Goal: Navigation & Orientation: Find specific page/section

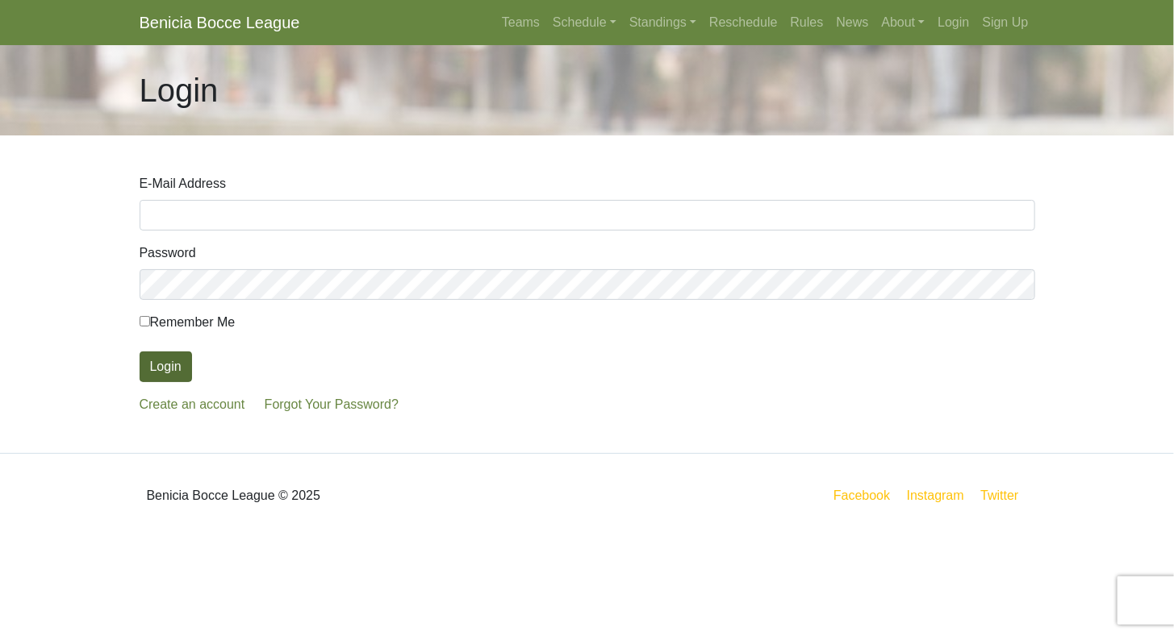
type input "[EMAIL_ADDRESS][DOMAIN_NAME]"
click at [153, 362] on button "Login" at bounding box center [166, 367] width 52 height 31
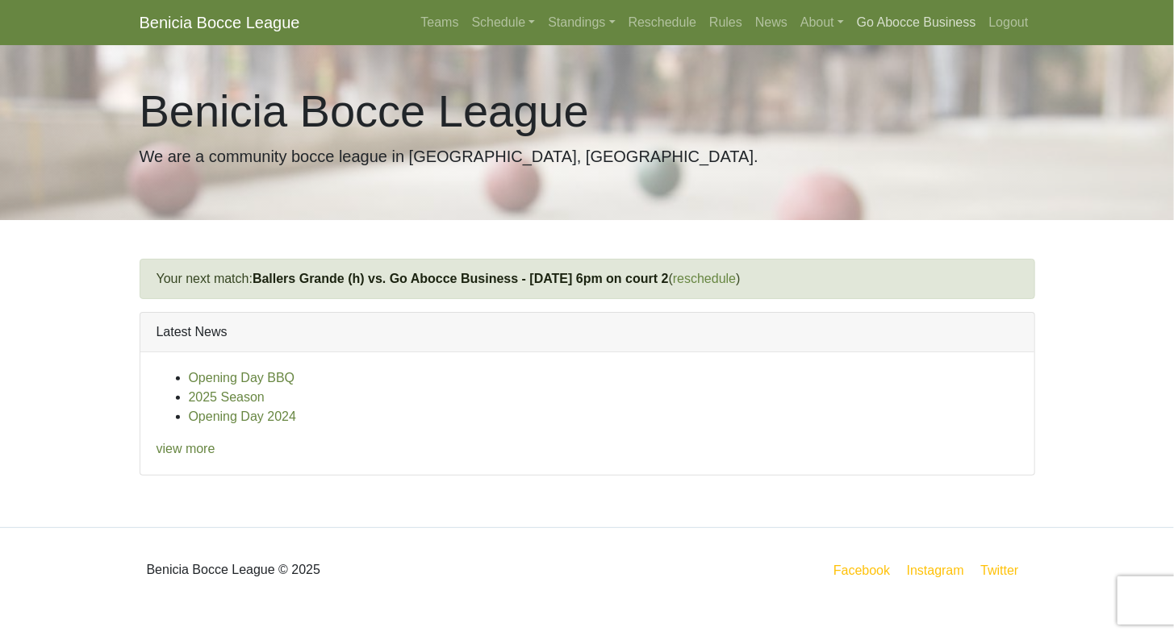
click at [882, 25] on link "Go Abocce Business" at bounding box center [916, 22] width 132 height 32
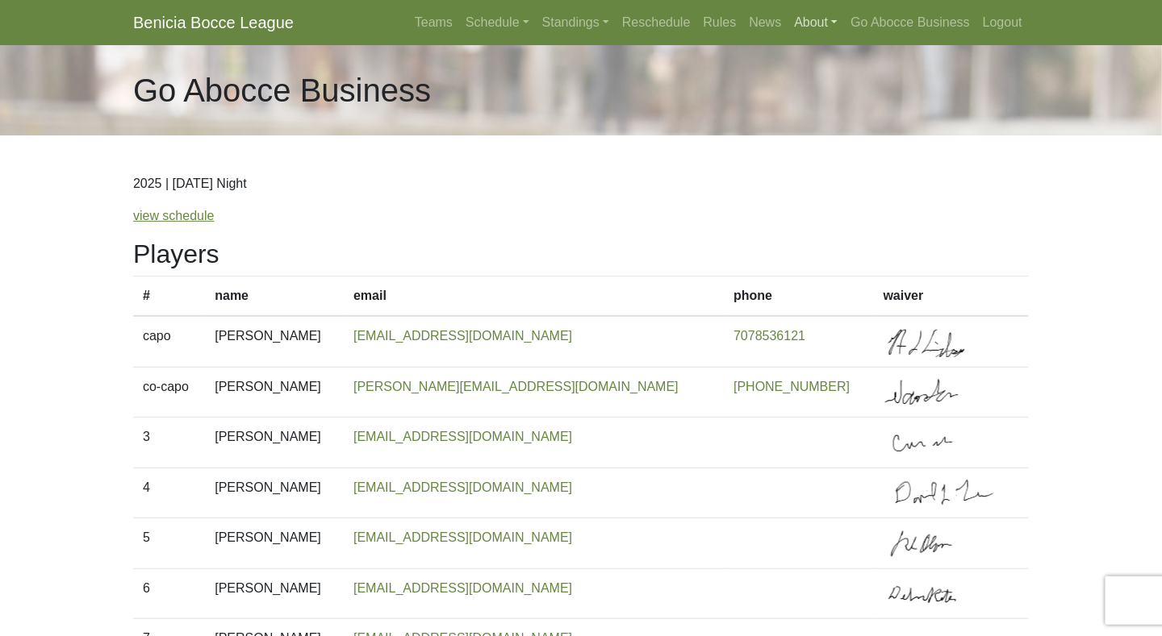
click at [798, 26] on link "About" at bounding box center [816, 22] width 56 height 32
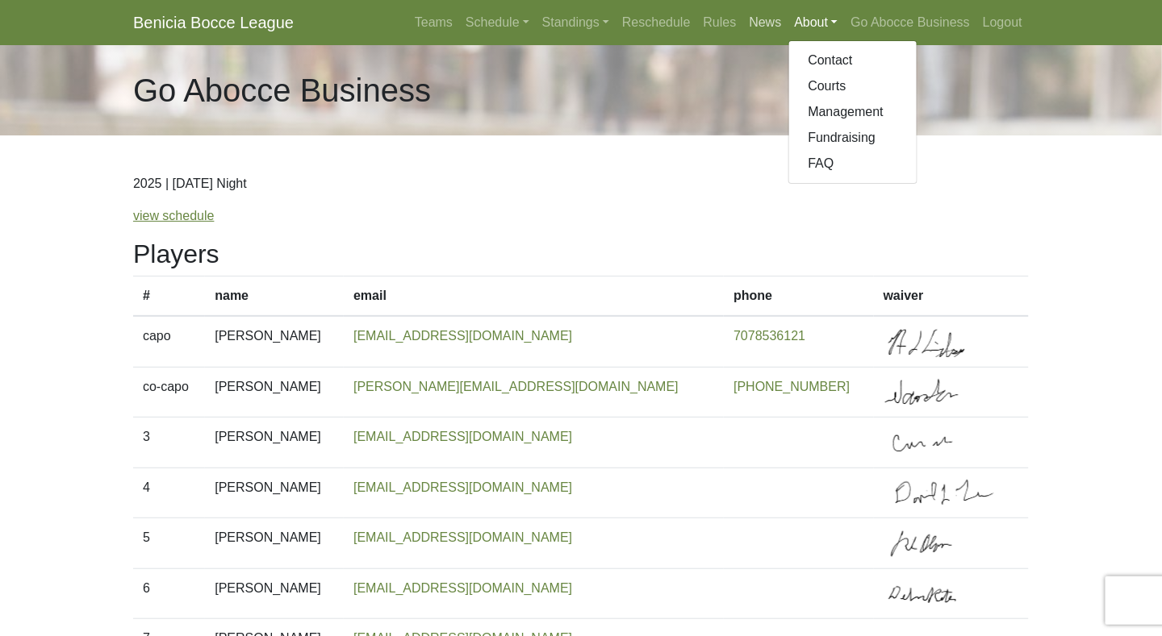
click at [769, 28] on link "News" at bounding box center [765, 22] width 45 height 32
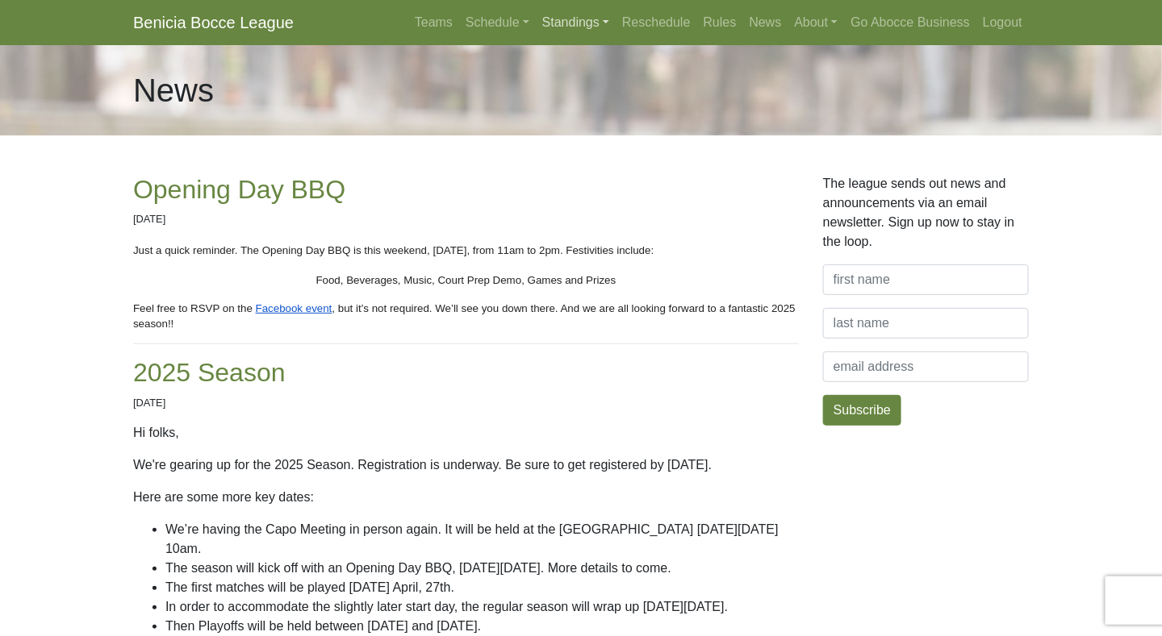
click at [557, 25] on link "Standings" at bounding box center [576, 22] width 80 height 32
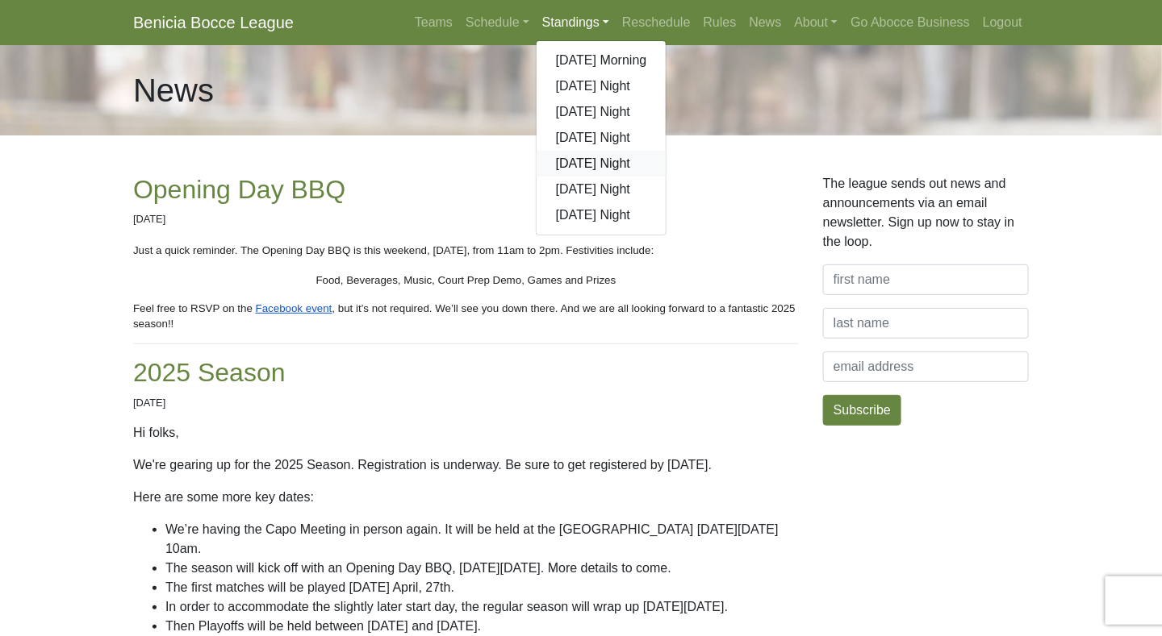
click at [576, 163] on link "[DATE] Night" at bounding box center [601, 164] width 130 height 26
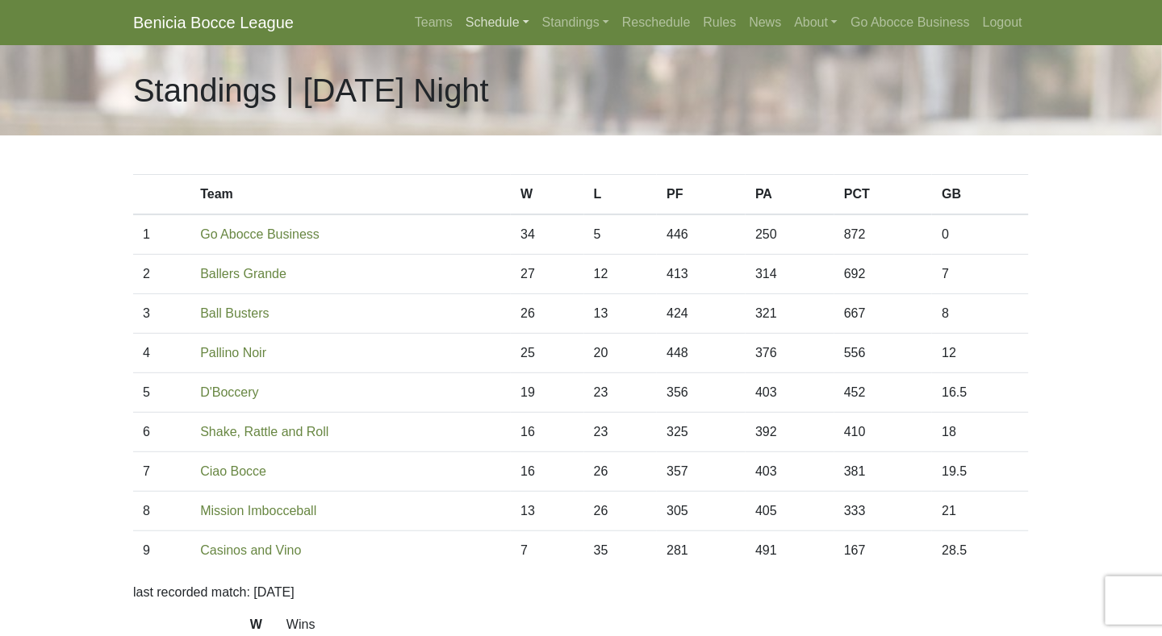
click at [476, 22] on link "Schedule" at bounding box center [497, 22] width 77 height 32
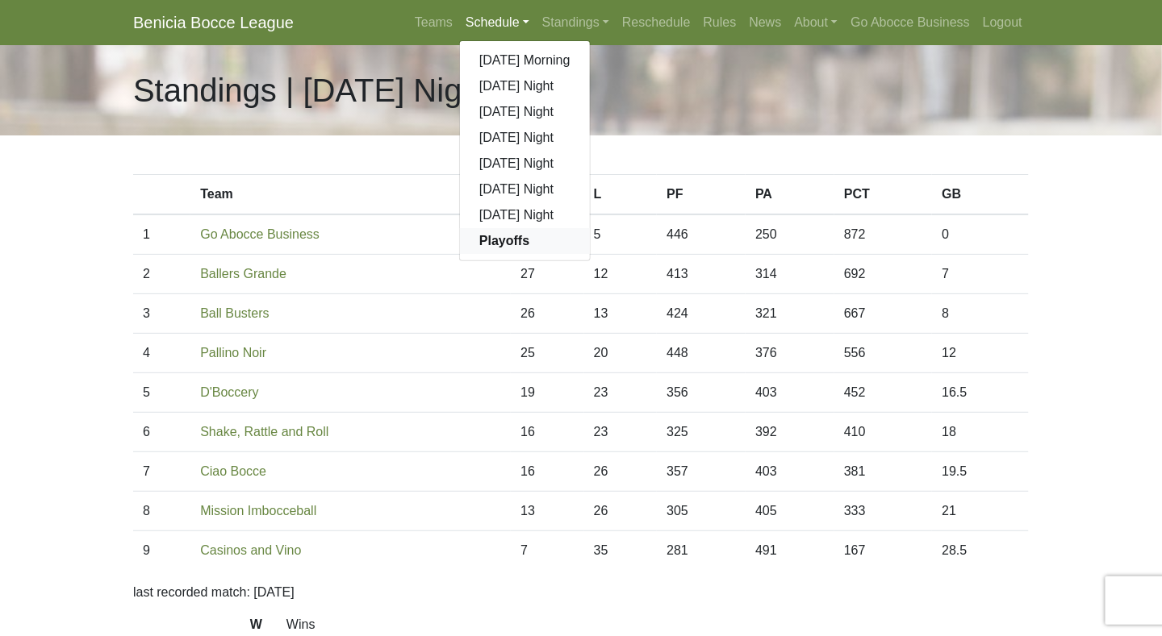
click at [511, 242] on strong "Playoffs" at bounding box center [504, 241] width 50 height 14
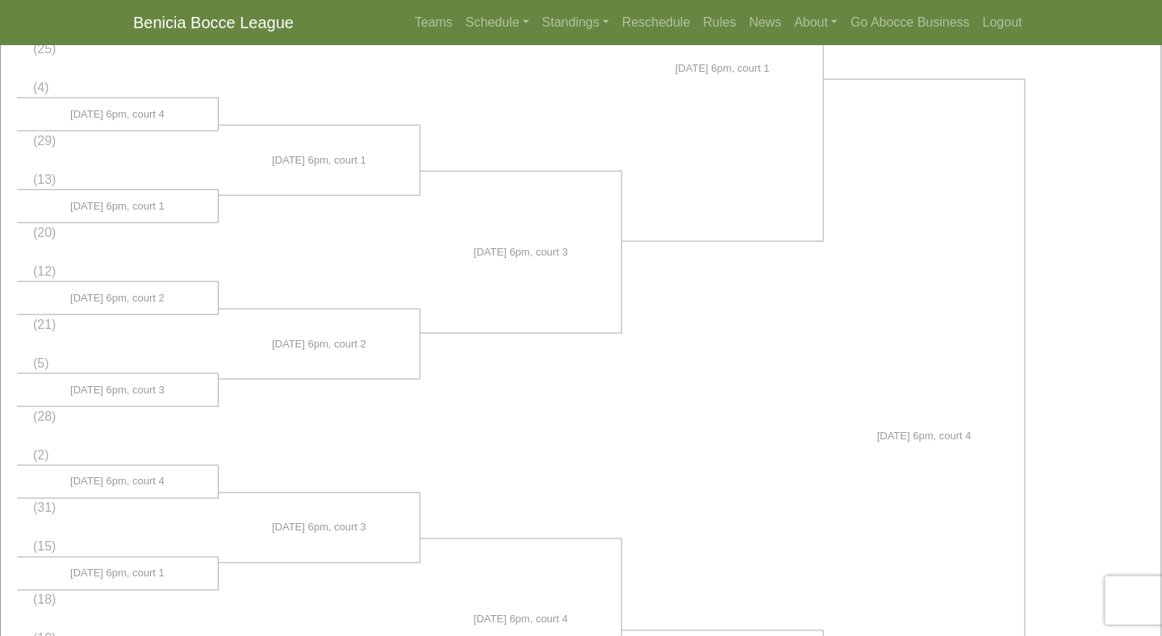
scroll to position [565, 0]
